Goal: Information Seeking & Learning: Learn about a topic

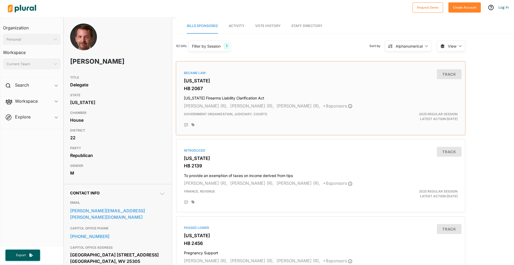
click at [261, 62] on div "Became Law [US_STATE][GEOGRAPHIC_DATA] 2067 [US_STATE] Firearms Liability Clari…" at bounding box center [320, 99] width 289 height 74
